Goal: Book appointment/travel/reservation

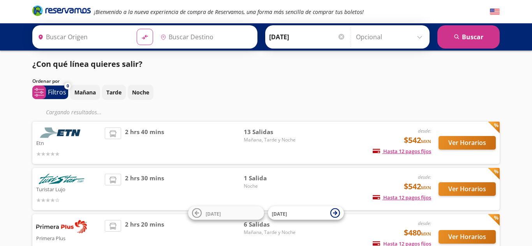
type input "[GEOGRAPHIC_DATA], [GEOGRAPHIC_DATA]"
type input "[PERSON_NAME] de Querétaro, [GEOGRAPHIC_DATA]"
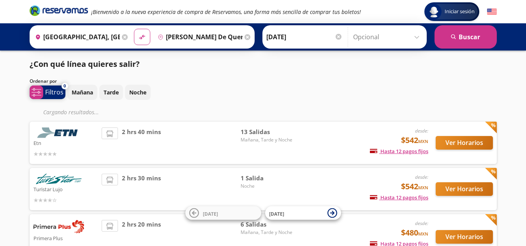
click at [56, 97] on p "Filtros" at bounding box center [54, 92] width 18 height 9
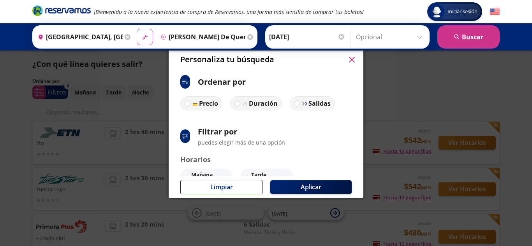
click at [350, 62] on icon "button" at bounding box center [352, 60] width 6 height 6
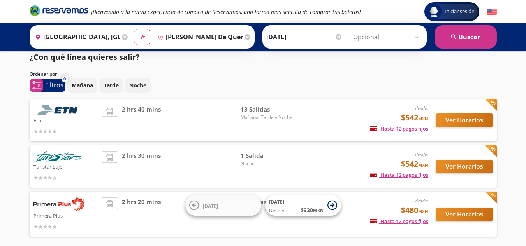
scroll to position [9, 0]
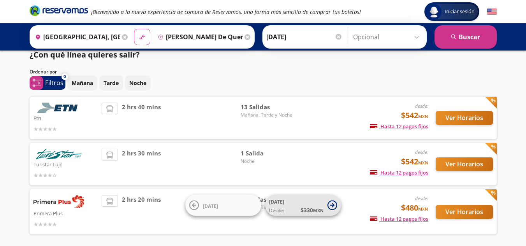
click at [333, 208] on icon at bounding box center [332, 205] width 4 height 4
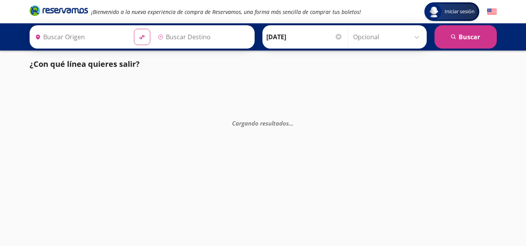
type input "[PERSON_NAME] de Querétaro, [GEOGRAPHIC_DATA]"
type input "[GEOGRAPHIC_DATA], [GEOGRAPHIC_DATA]"
